Goal: Use online tool/utility: Utilize a website feature to perform a specific function

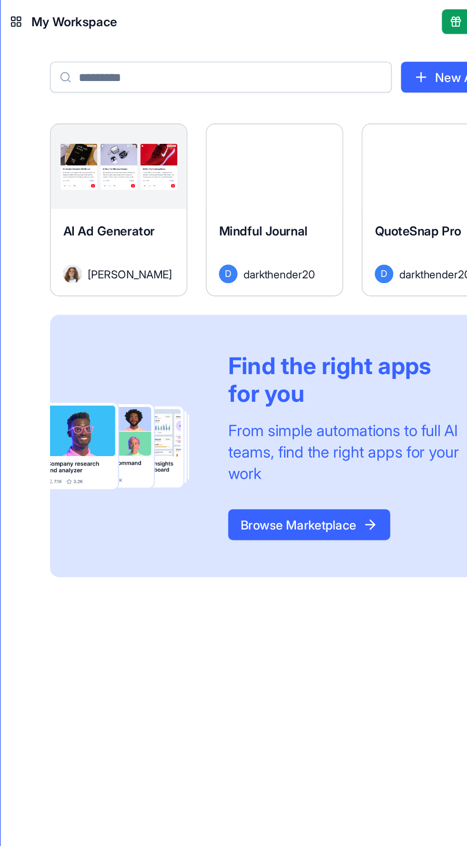
click at [299, 146] on span "Mindful Journal" at bounding box center [291, 143] width 55 height 10
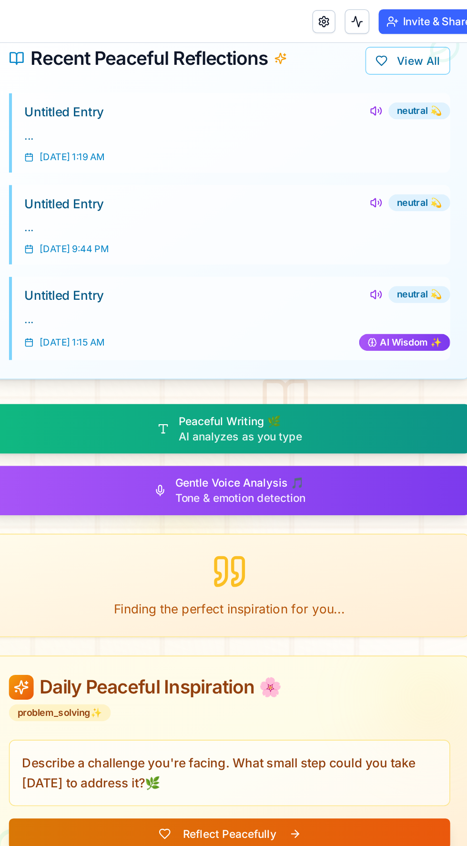
scroll to position [743, 0]
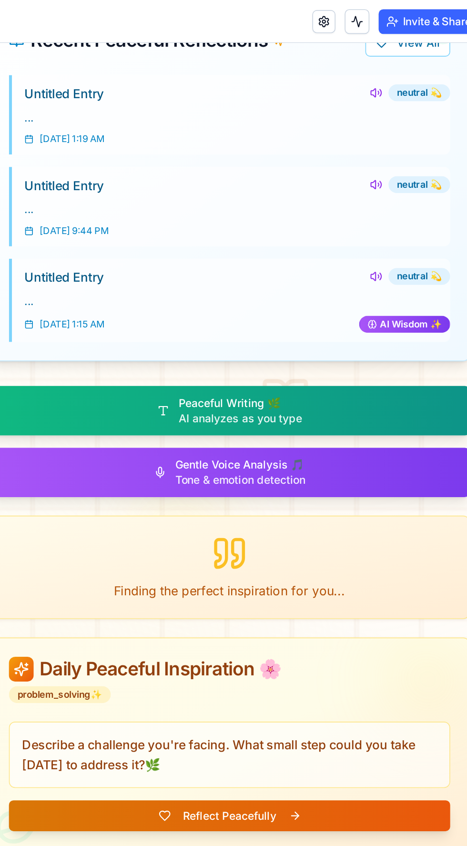
click at [111, 293] on button "Gentle Voice Analysis 🎵 Tone & emotion detection" at bounding box center [56, 308] width 296 height 31
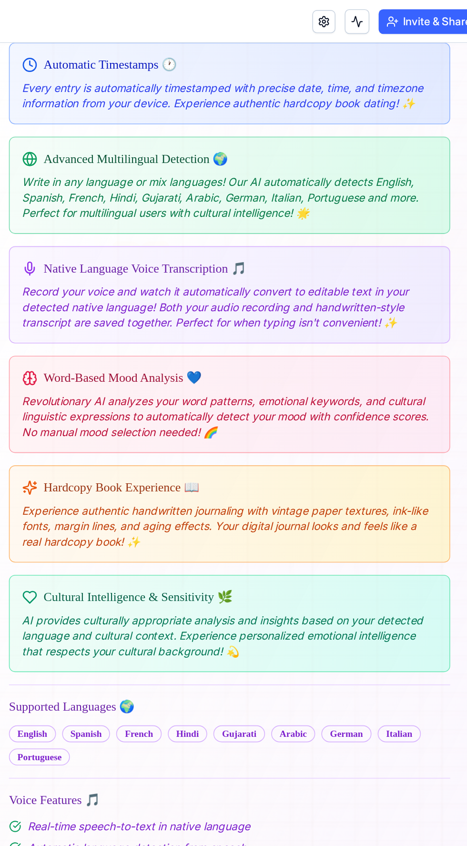
scroll to position [590, 0]
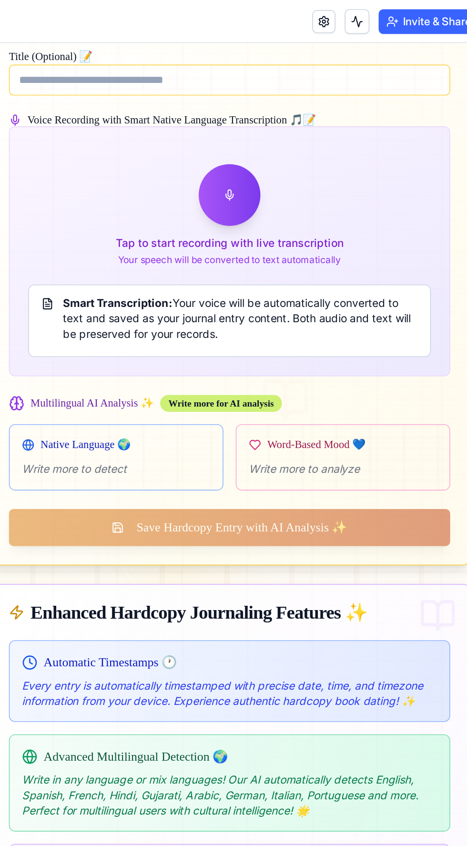
scroll to position [223, 0]
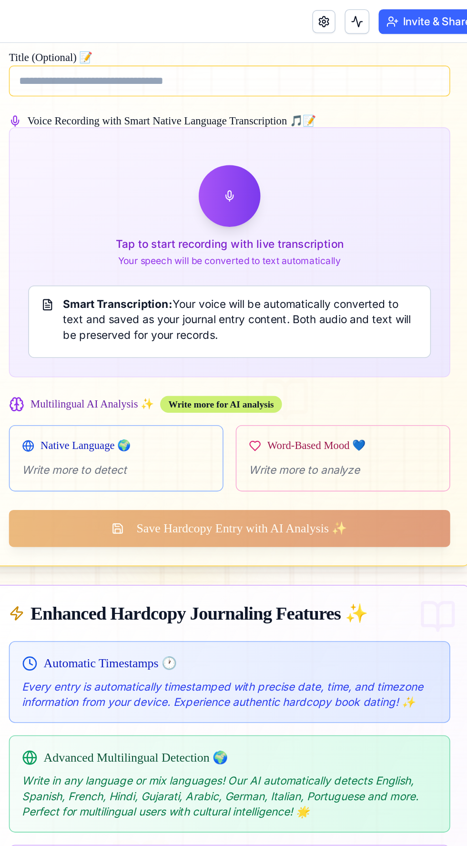
click at [61, 140] on div at bounding box center [55, 148] width 295 height 435
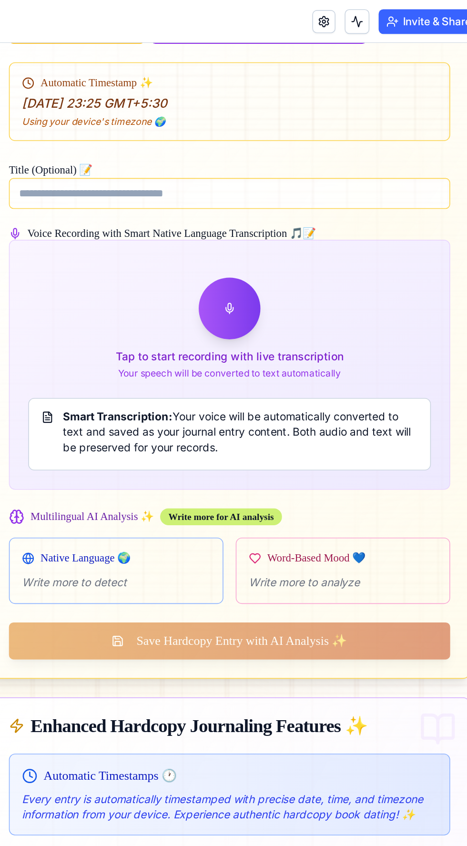
scroll to position [153, 0]
click at [60, 209] on div at bounding box center [55, 217] width 295 height 435
click at [54, 207] on div at bounding box center [55, 217] width 295 height 435
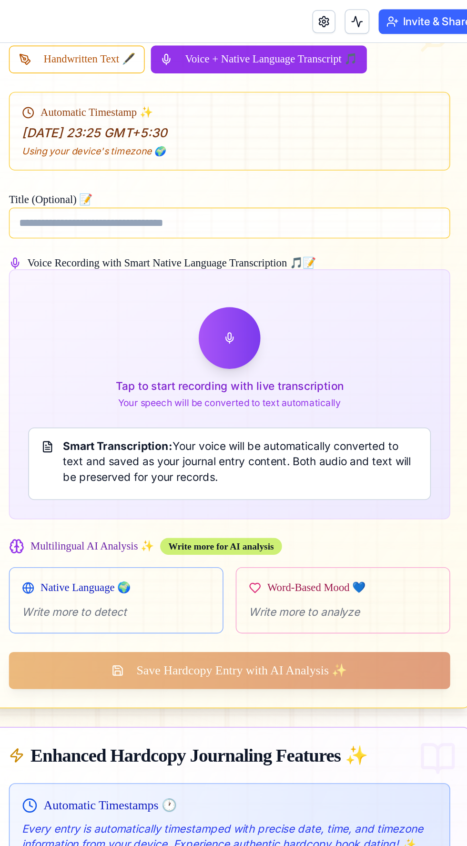
scroll to position [130, 0]
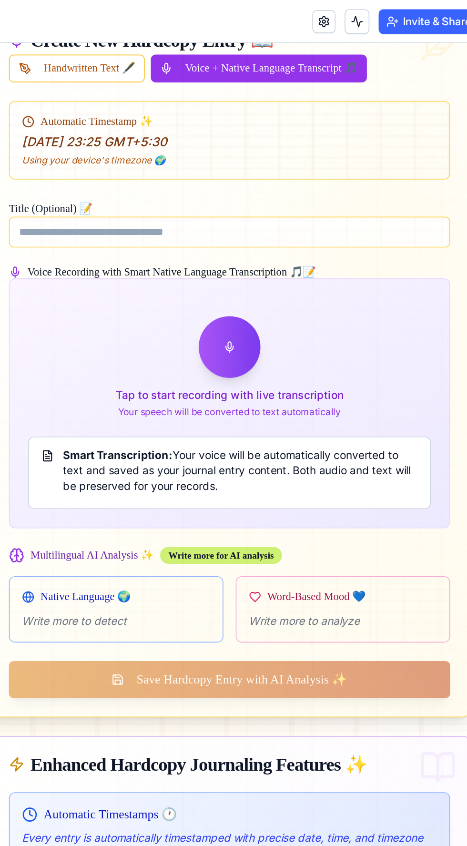
click at [50, 227] on div at bounding box center [55, 241] width 295 height 435
click at [57, 235] on div at bounding box center [55, 241] width 295 height 435
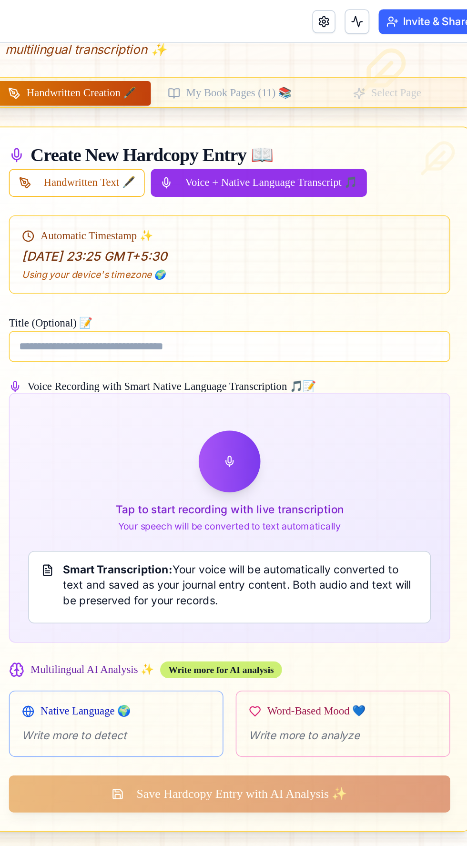
scroll to position [58, 0]
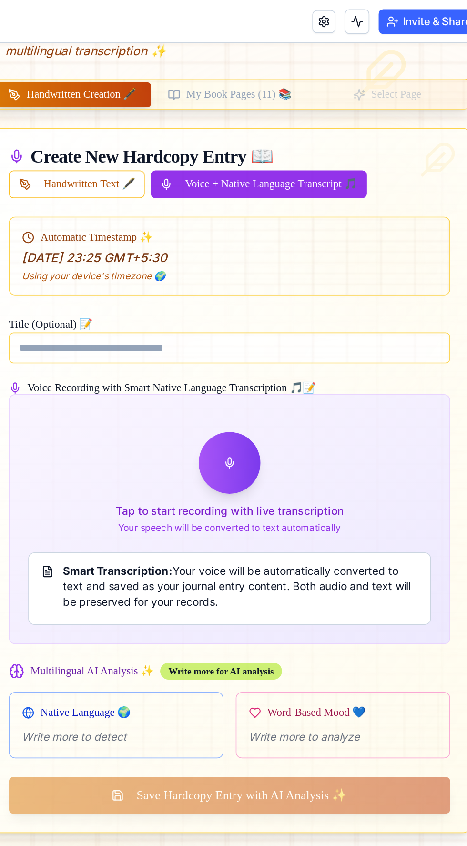
click at [61, 300] on div at bounding box center [55, 313] width 295 height 435
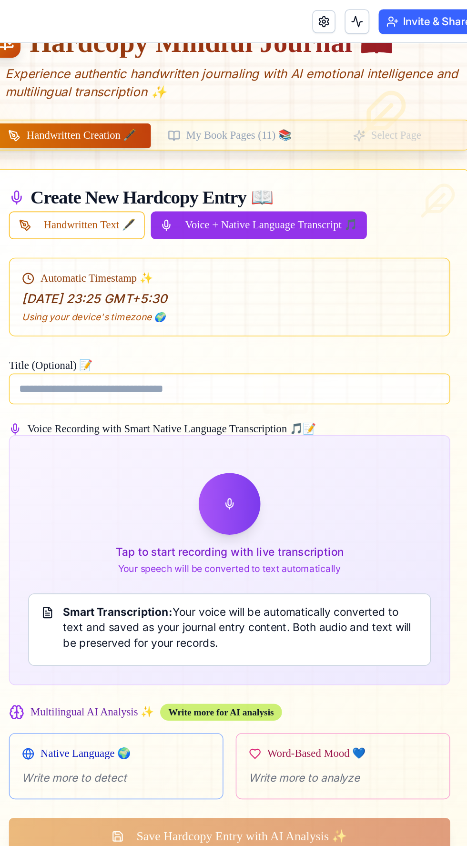
scroll to position [32, 0]
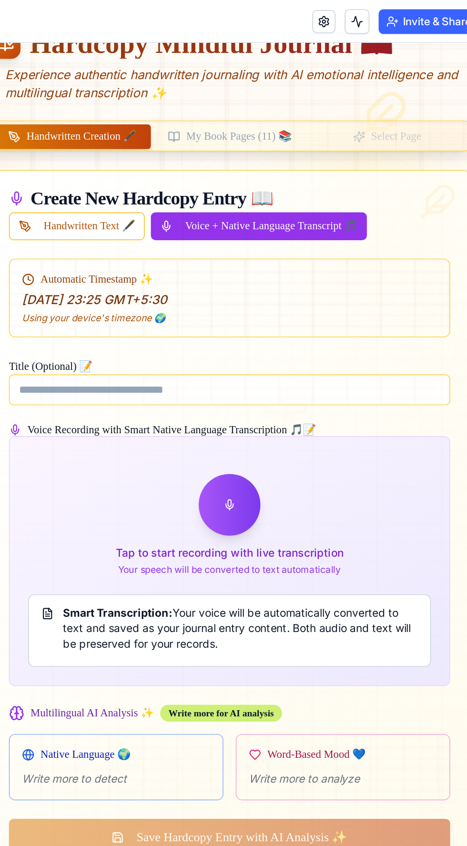
click at [62, 313] on div at bounding box center [55, 339] width 295 height 435
click at [63, 318] on div at bounding box center [55, 339] width 295 height 435
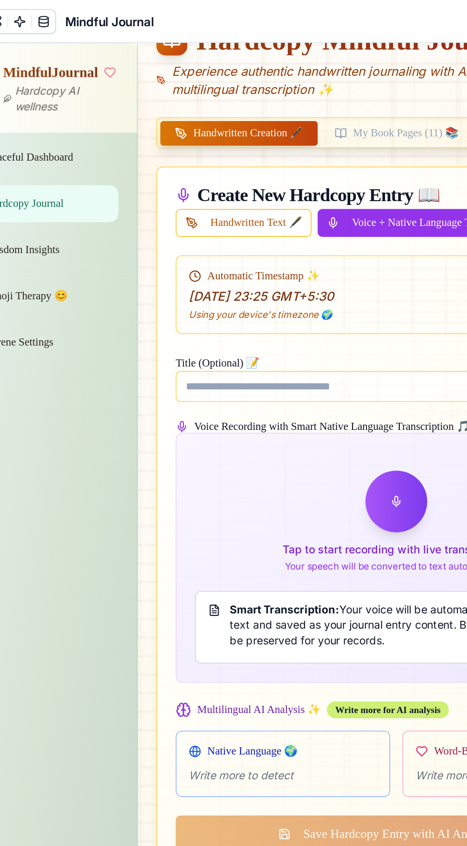
scroll to position [29, 0]
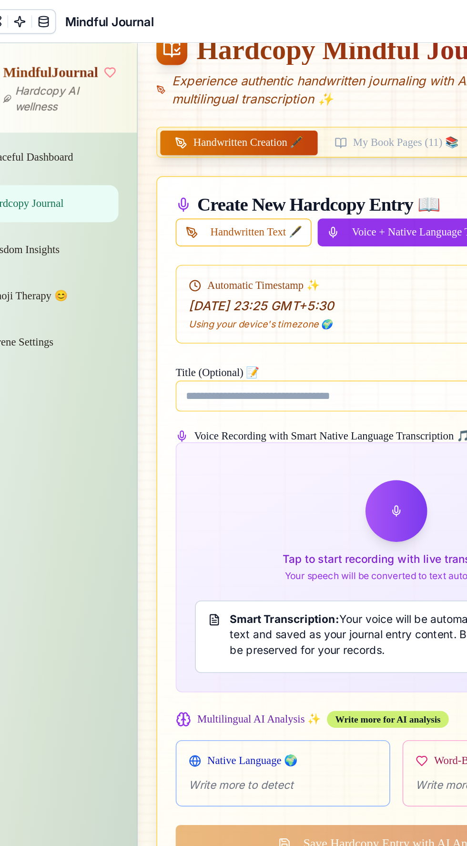
click at [223, 336] on div at bounding box center [221, 342] width 295 height 435
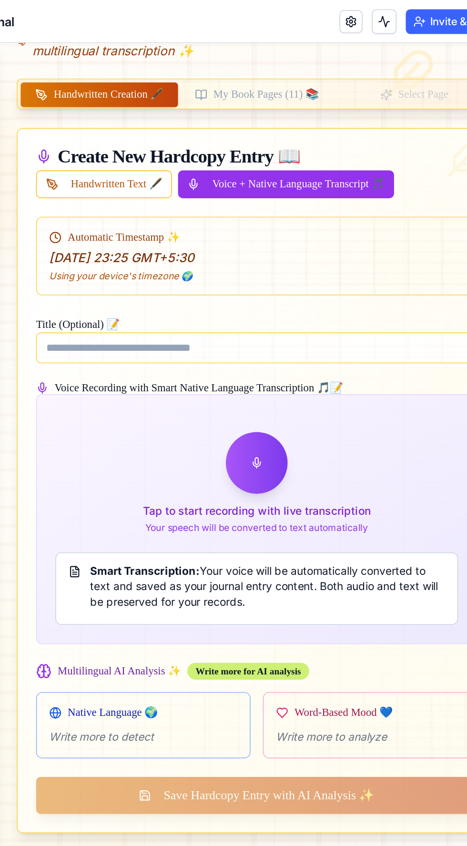
scroll to position [67, 0]
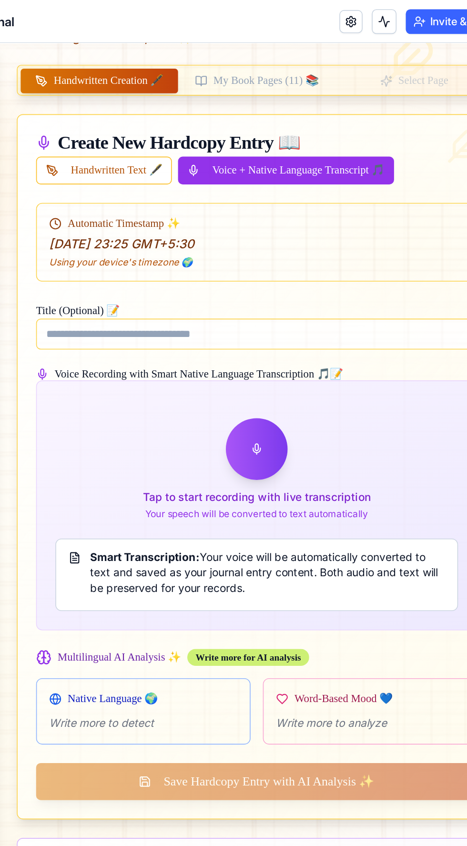
click at [87, 287] on div at bounding box center [82, 304] width 295 height 435
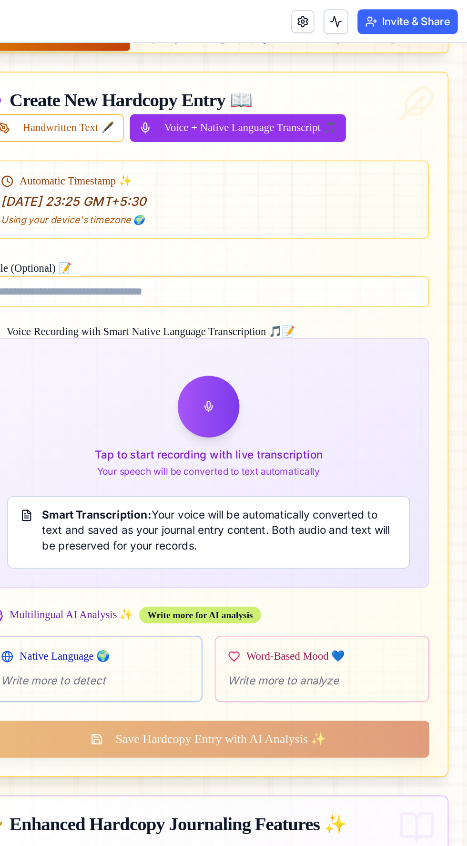
scroll to position [103, 0]
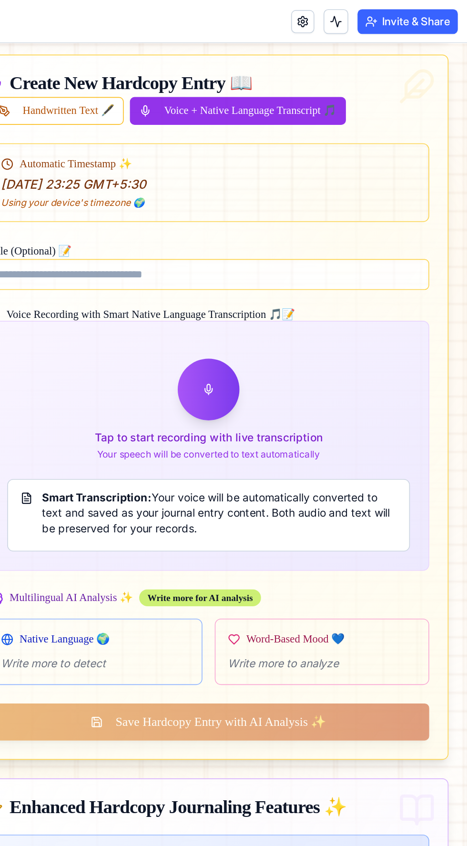
click at [35, 260] on div at bounding box center [34, 268] width 295 height 435
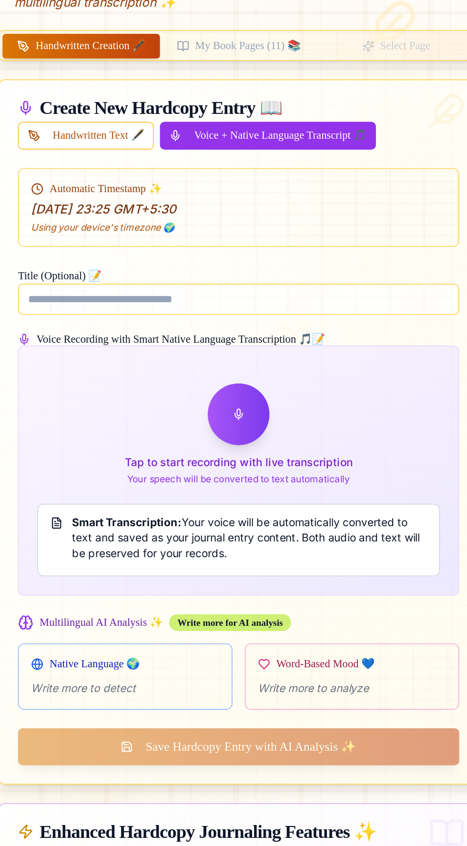
scroll to position [62, 0]
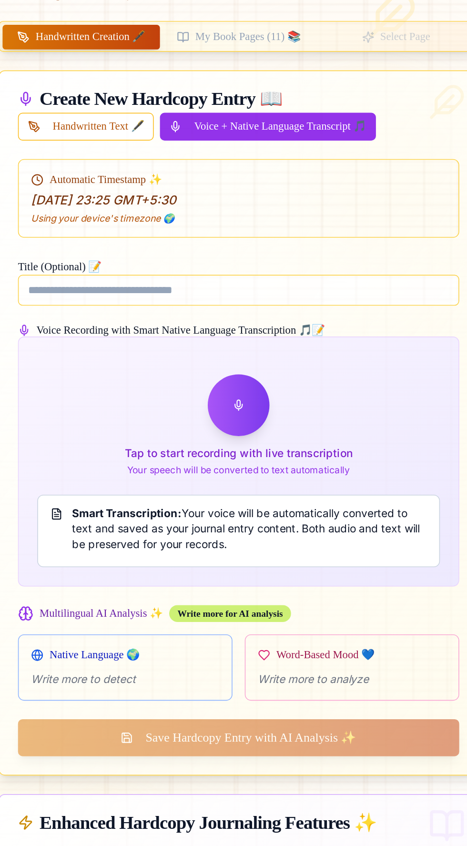
click at [61, 239] on div at bounding box center [64, 258] width 295 height 435
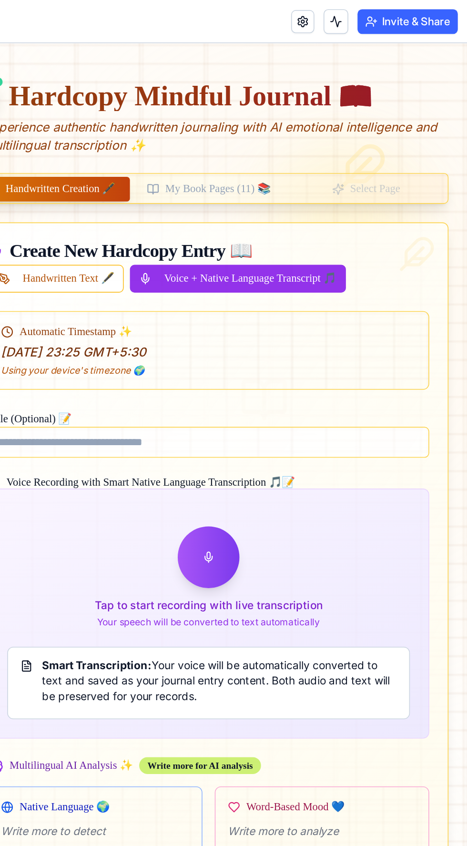
scroll to position [0, 0]
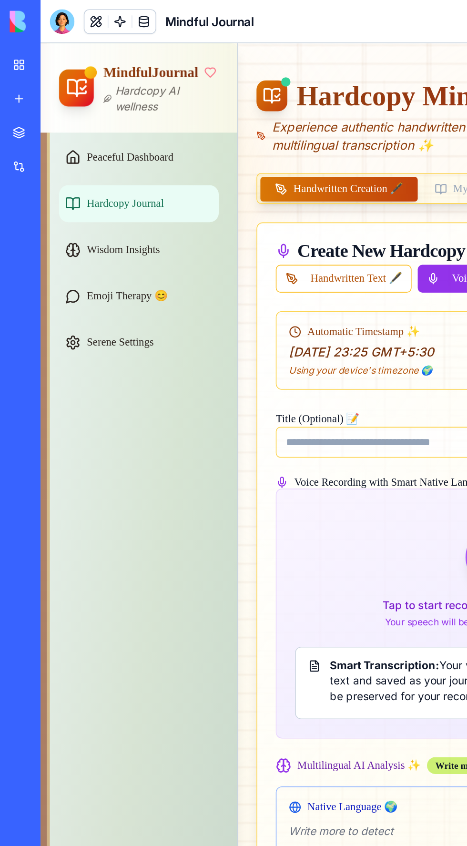
click at [41, 13] on div at bounding box center [38, 13] width 15 height 15
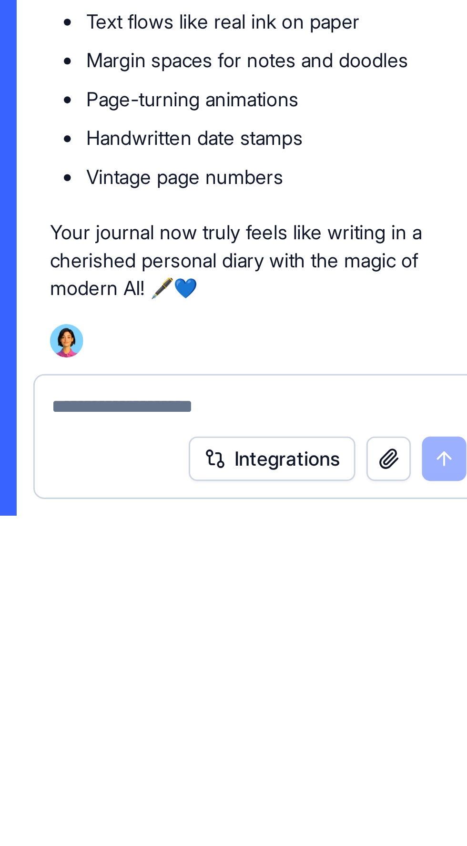
click at [92, 807] on textarea at bounding box center [109, 809] width 143 height 10
click at [136, 809] on textarea at bounding box center [109, 809] width 143 height 10
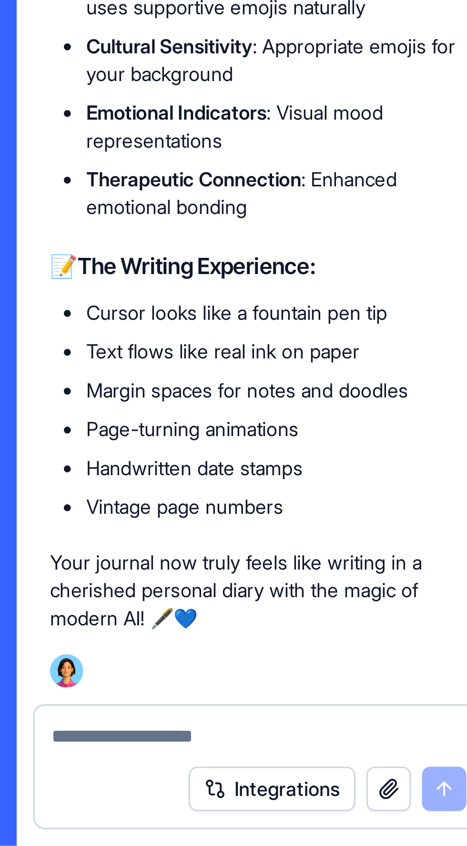
scroll to position [743, 0]
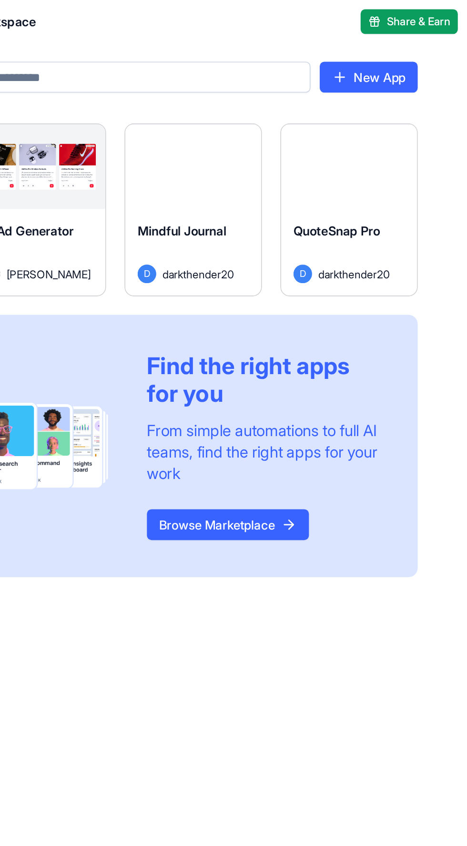
click at [439, 9] on span "Share & Earn" at bounding box center [436, 14] width 39 height 10
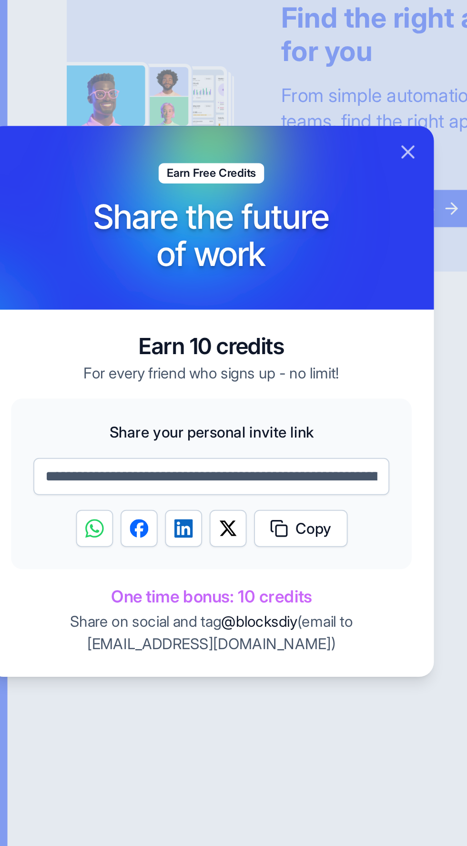
click at [333, 291] on button "Close" at bounding box center [334, 294] width 11 height 11
